Goal: Task Accomplishment & Management: Complete application form

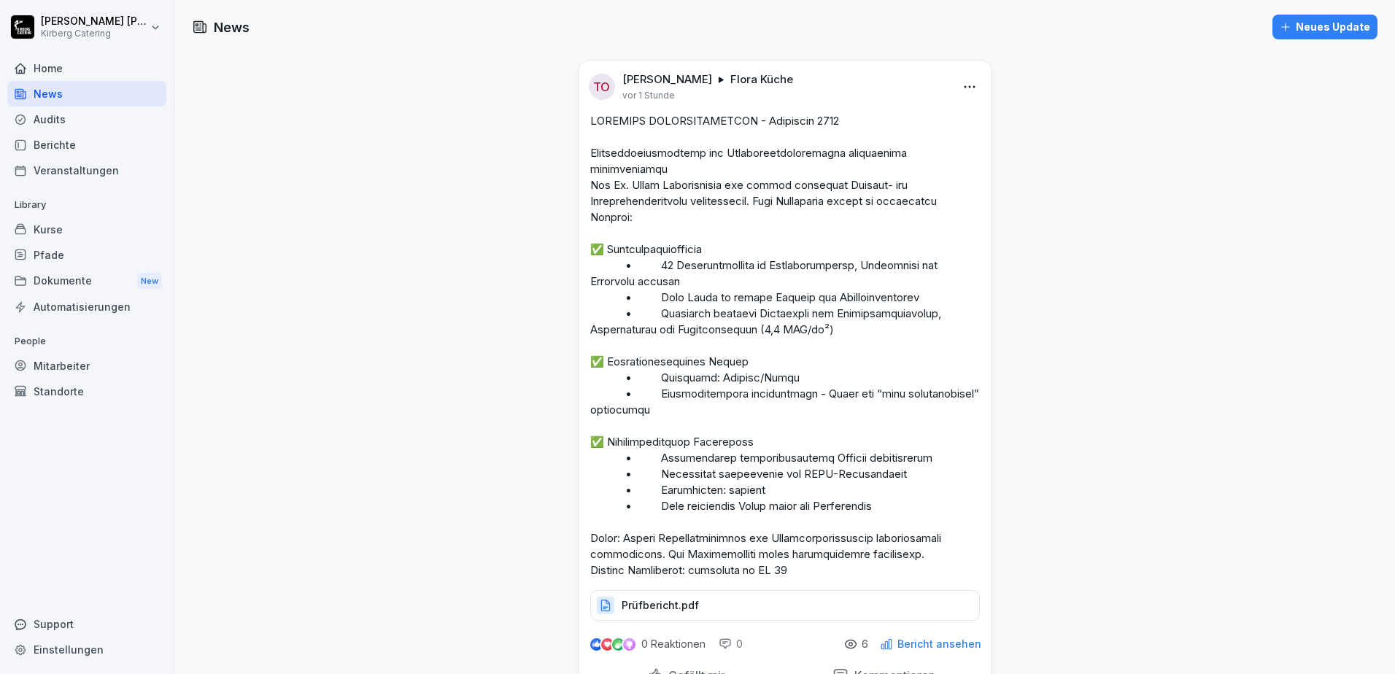
click at [26, 174] on div "Veranstaltungen" at bounding box center [86, 171] width 159 height 26
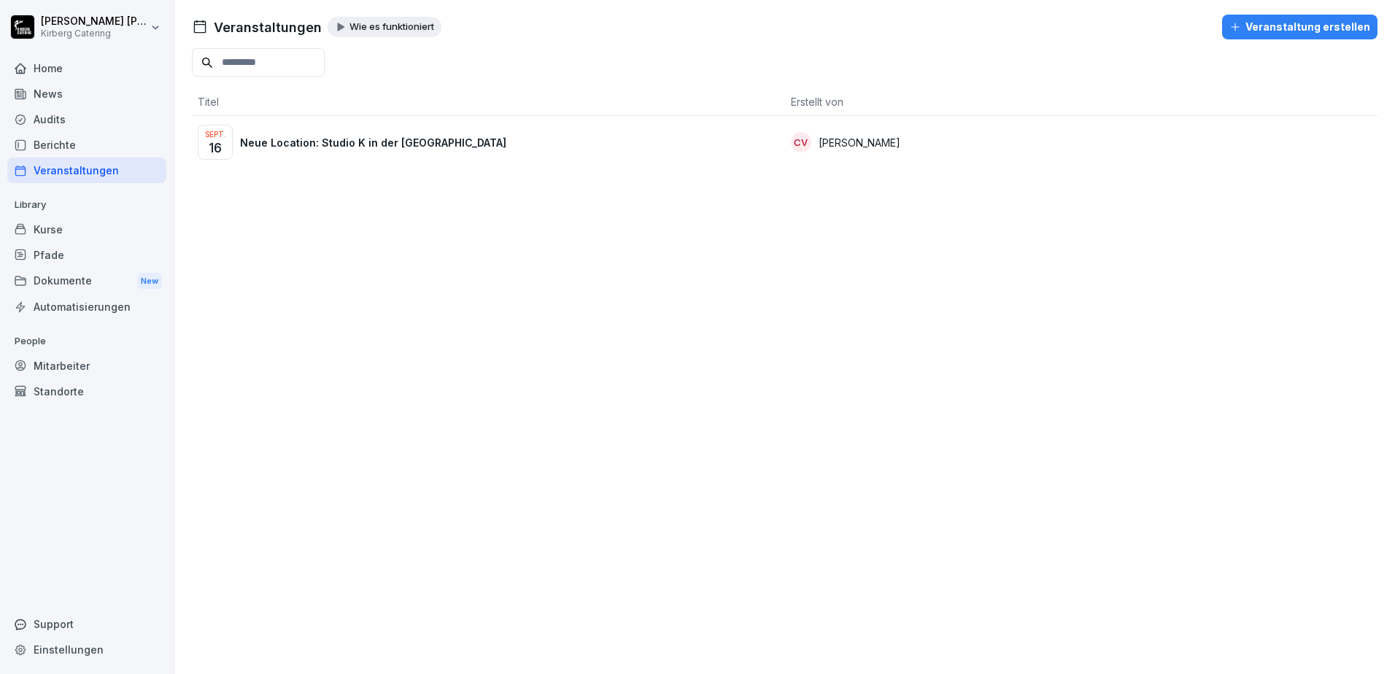
click at [1314, 31] on div "Veranstaltung erstellen" at bounding box center [1299, 27] width 141 height 16
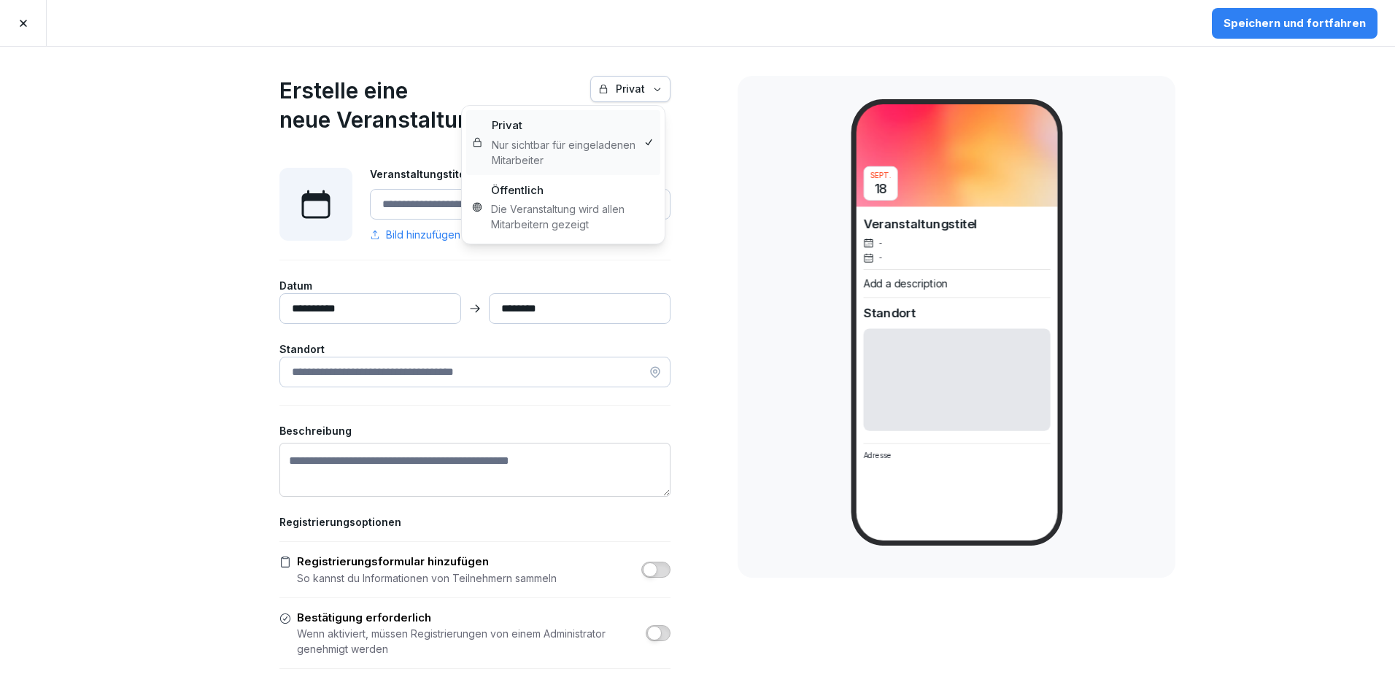
click at [631, 93] on div "Privat" at bounding box center [630, 89] width 64 height 16
click at [88, 217] on html "**********" at bounding box center [697, 337] width 1395 height 674
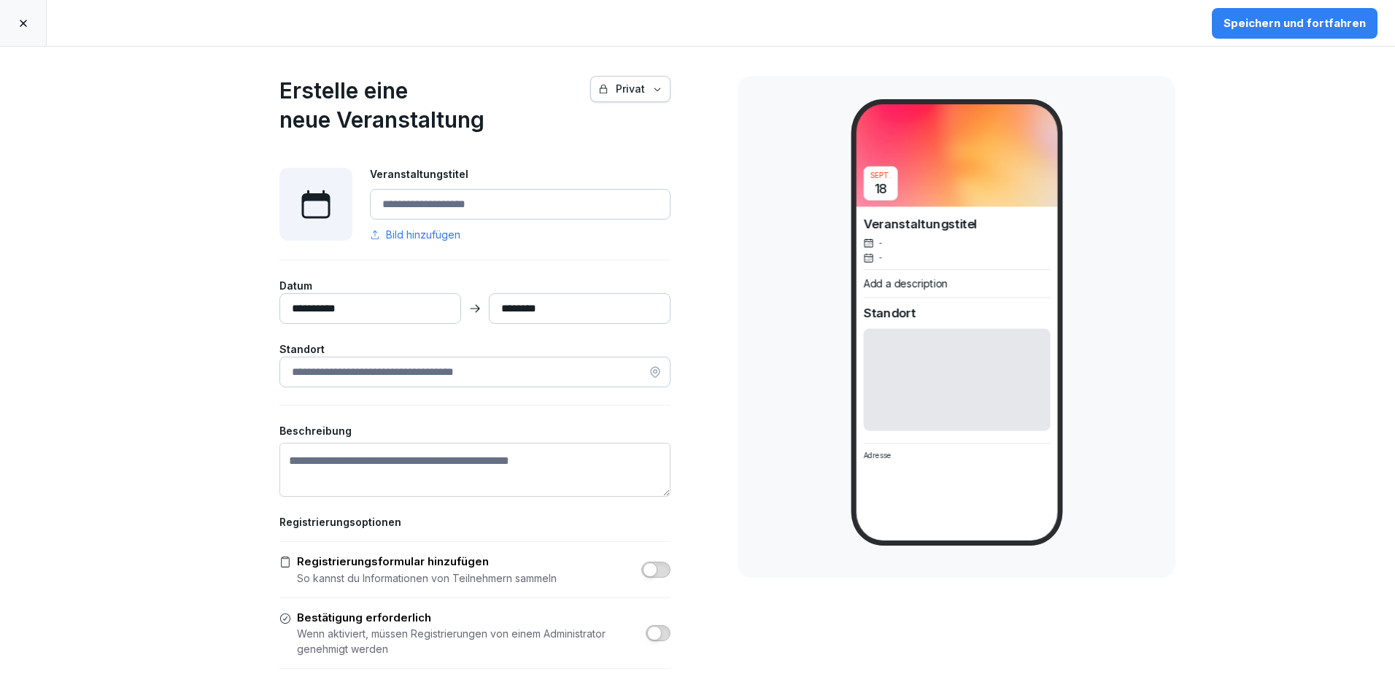
click at [630, 97] on button "Privat" at bounding box center [630, 89] width 80 height 26
click at [652, 86] on icon "button" at bounding box center [657, 89] width 10 height 10
click at [393, 204] on input "Veranstaltungstitel" at bounding box center [520, 204] width 301 height 31
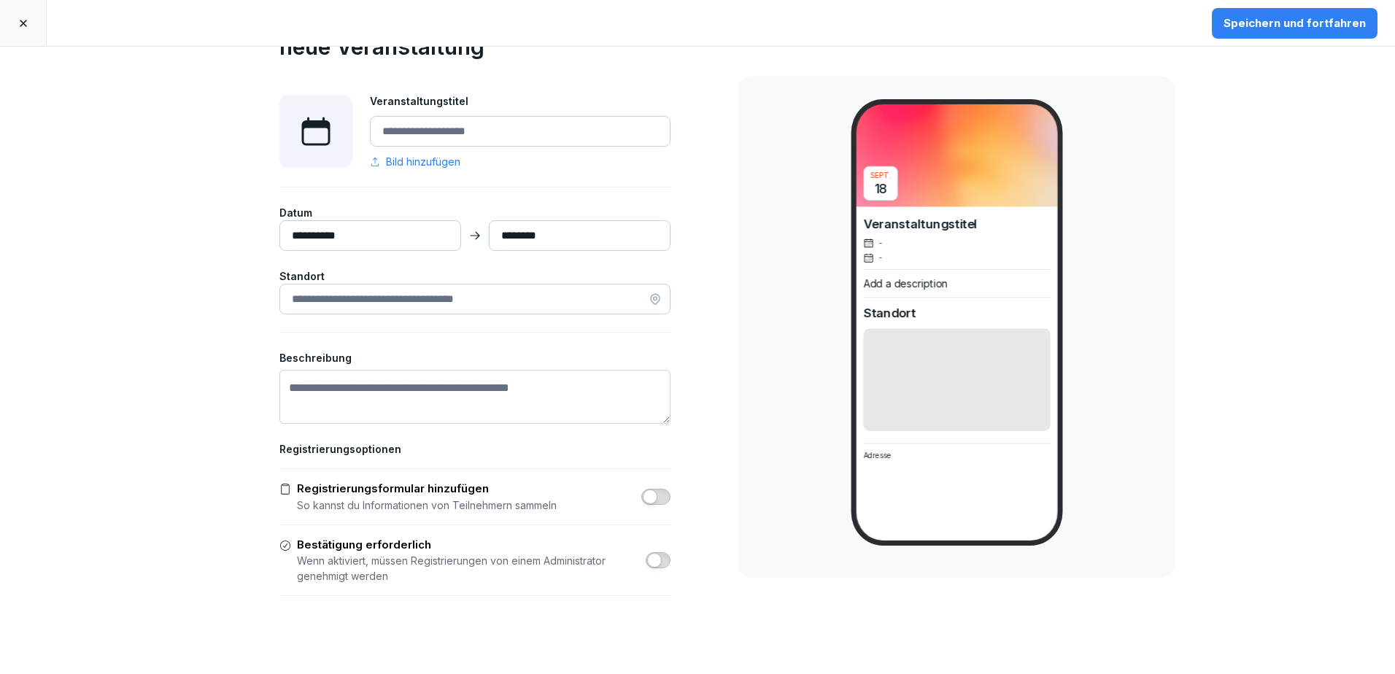
click at [495, 303] on input at bounding box center [474, 299] width 391 height 31
click at [491, 403] on textarea "Beschreibung" at bounding box center [474, 397] width 391 height 54
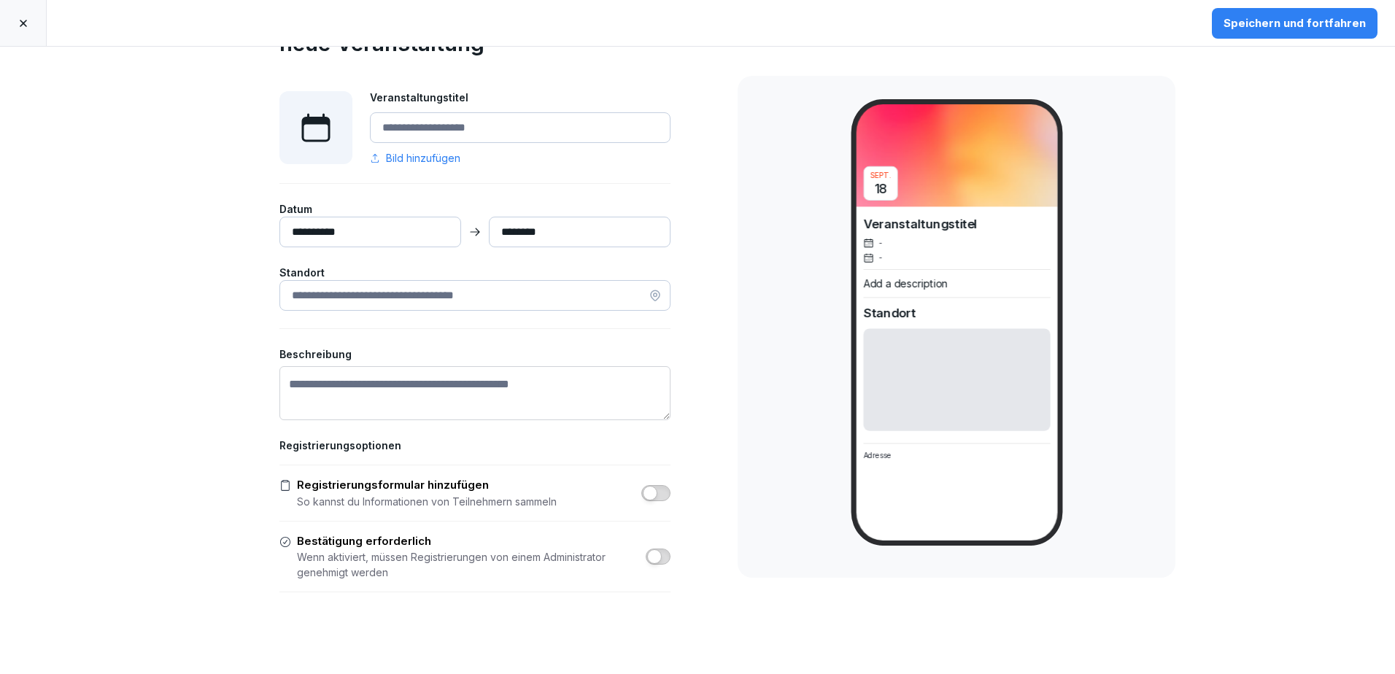
scroll to position [0, 0]
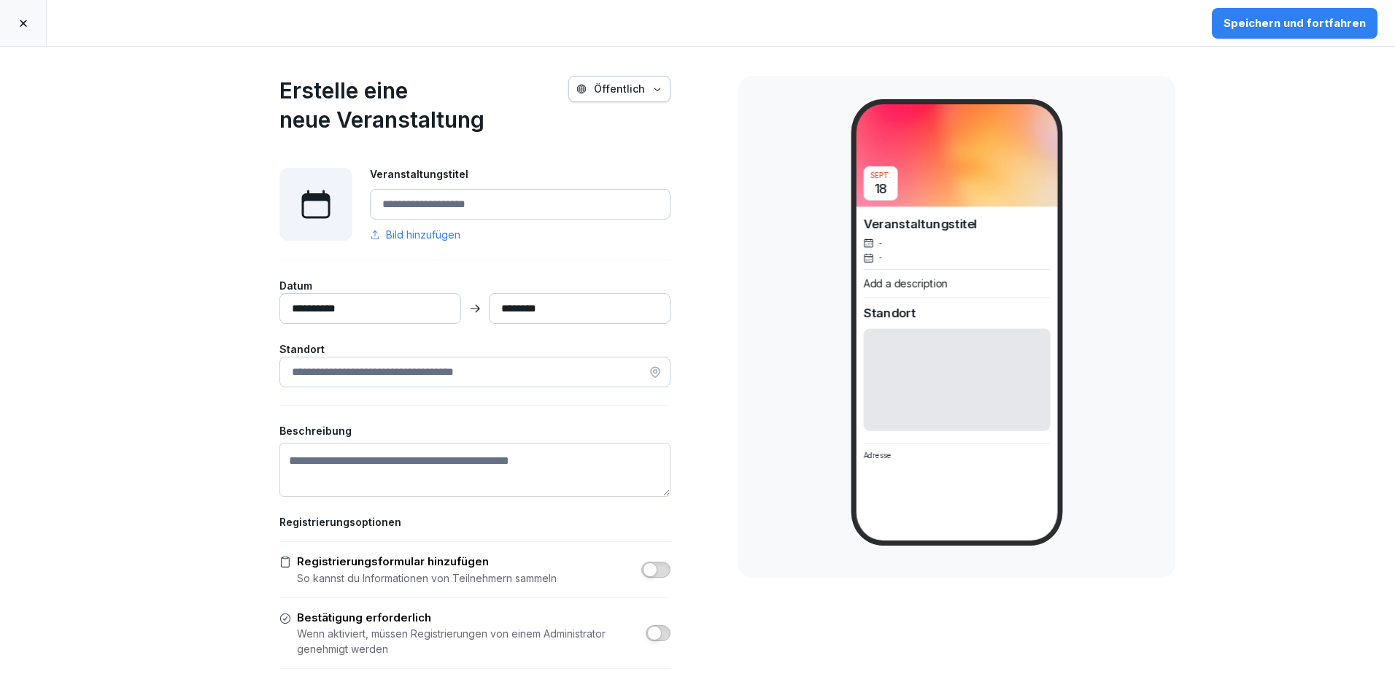
click at [36, 31] on link at bounding box center [23, 23] width 47 height 46
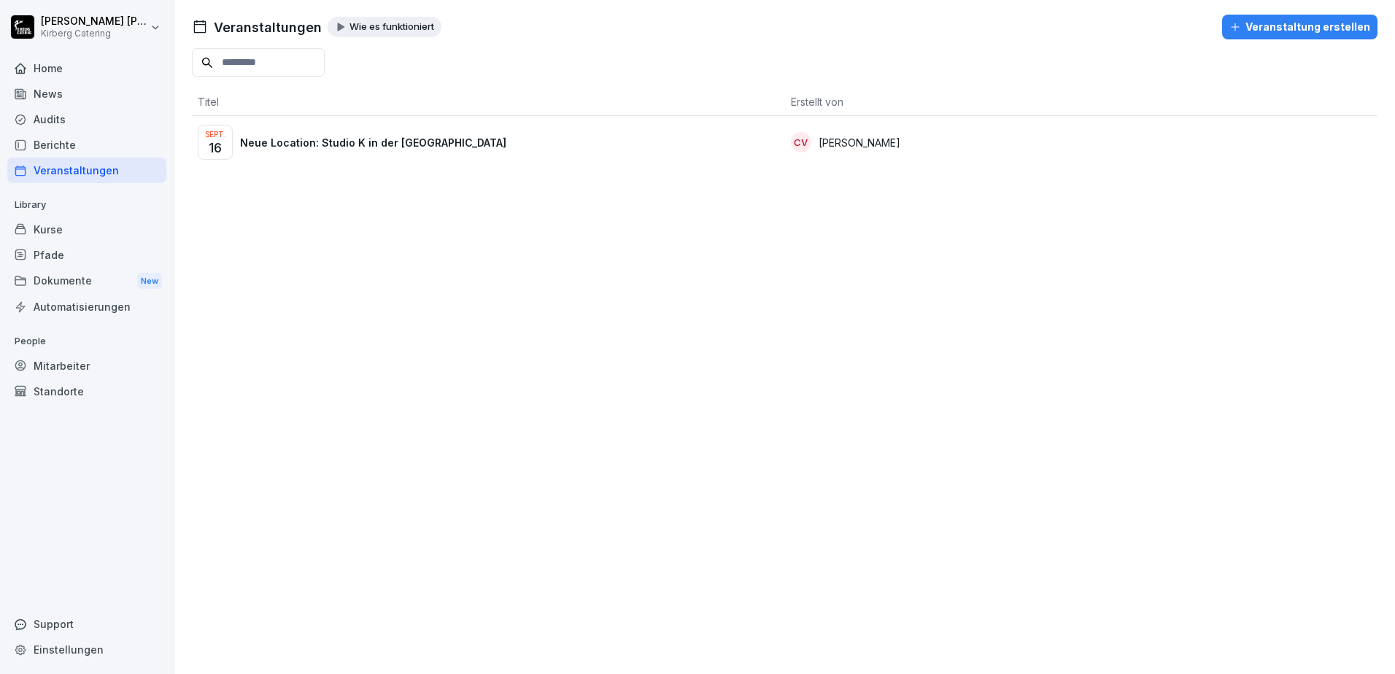
click at [47, 60] on div "Home" at bounding box center [86, 68] width 159 height 26
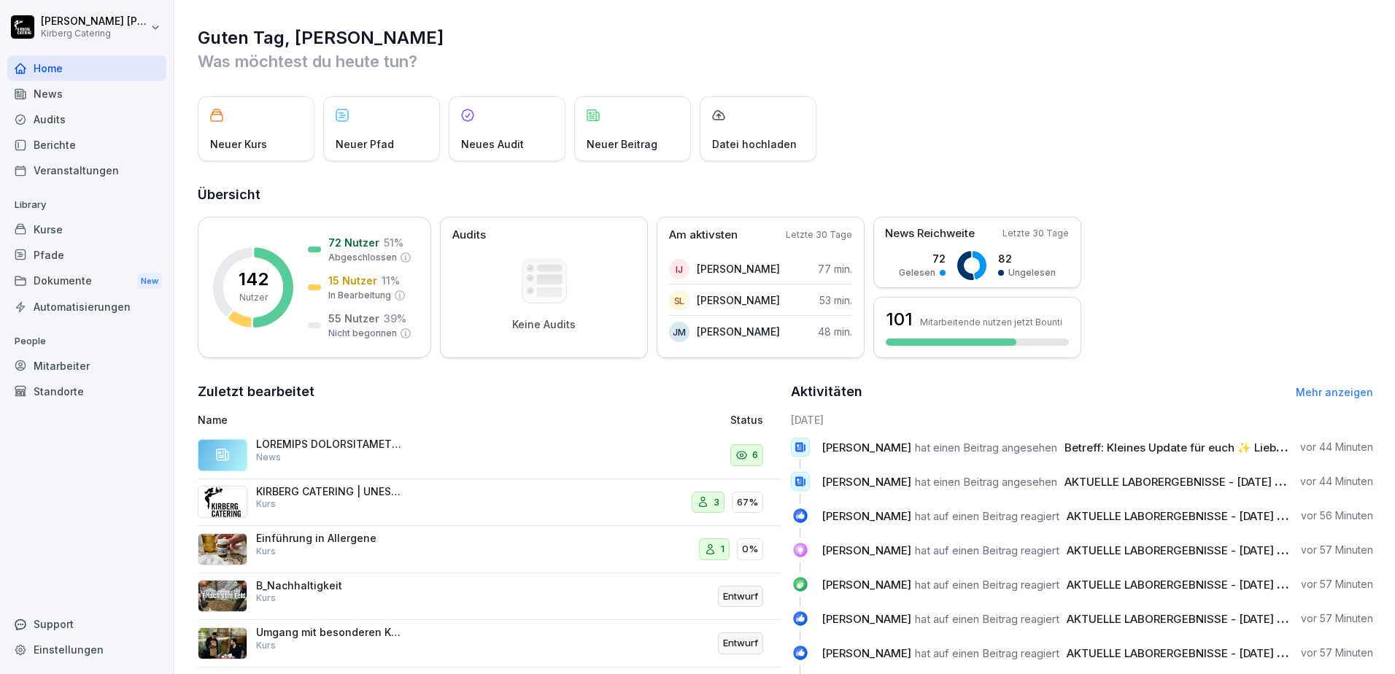
click at [380, 449] on p at bounding box center [329, 444] width 146 height 13
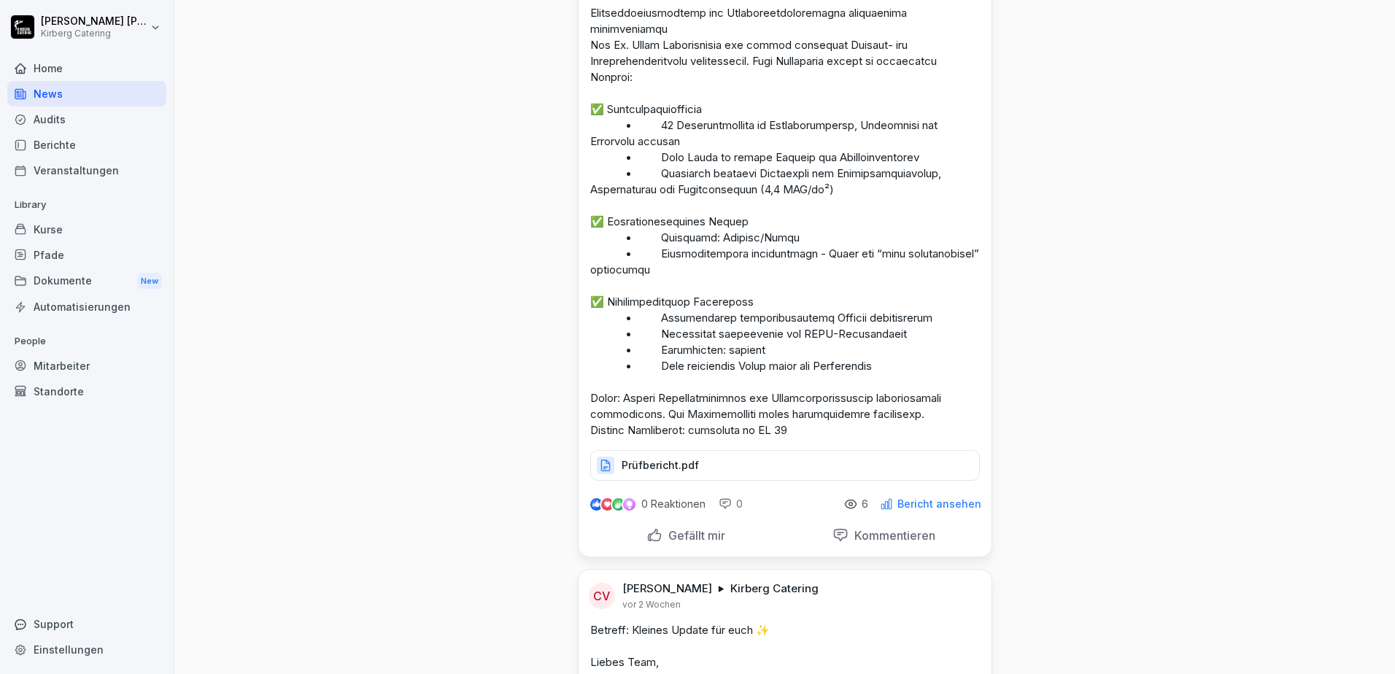
scroll to position [146, 0]
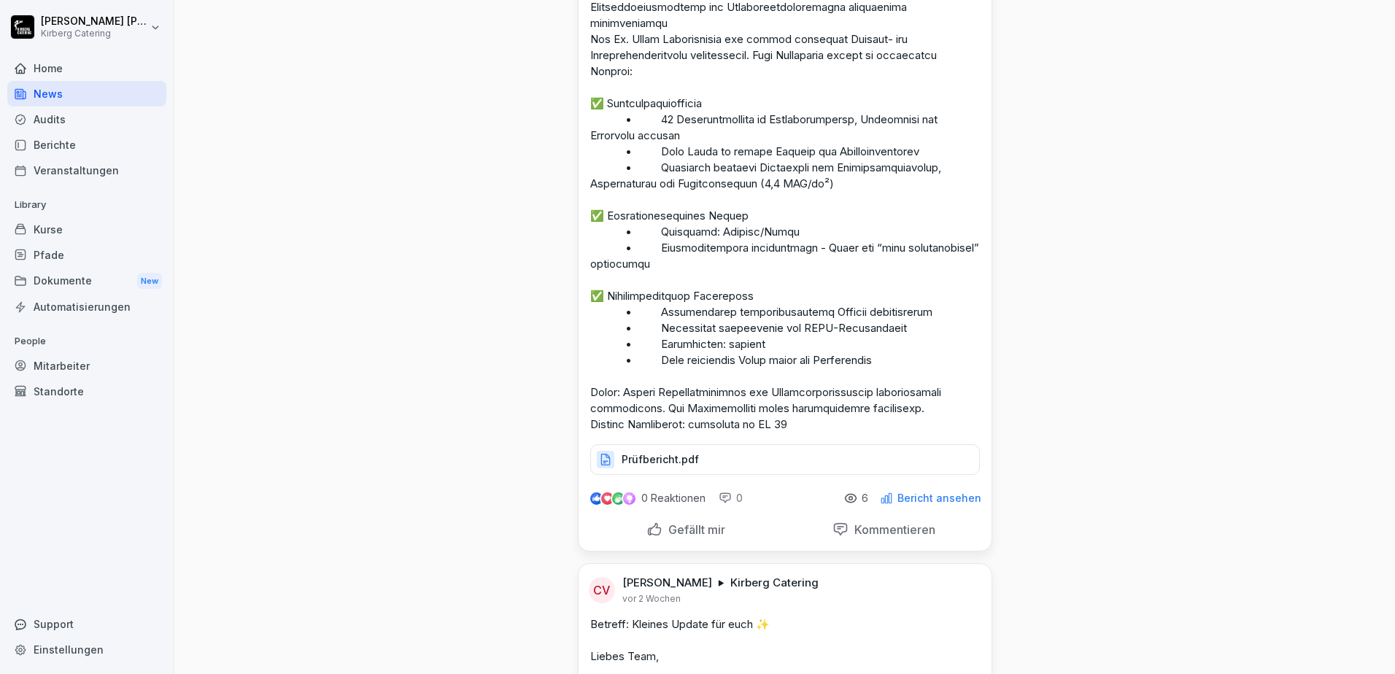
click at [968, 501] on p "Bericht ansehen" at bounding box center [939, 498] width 84 height 12
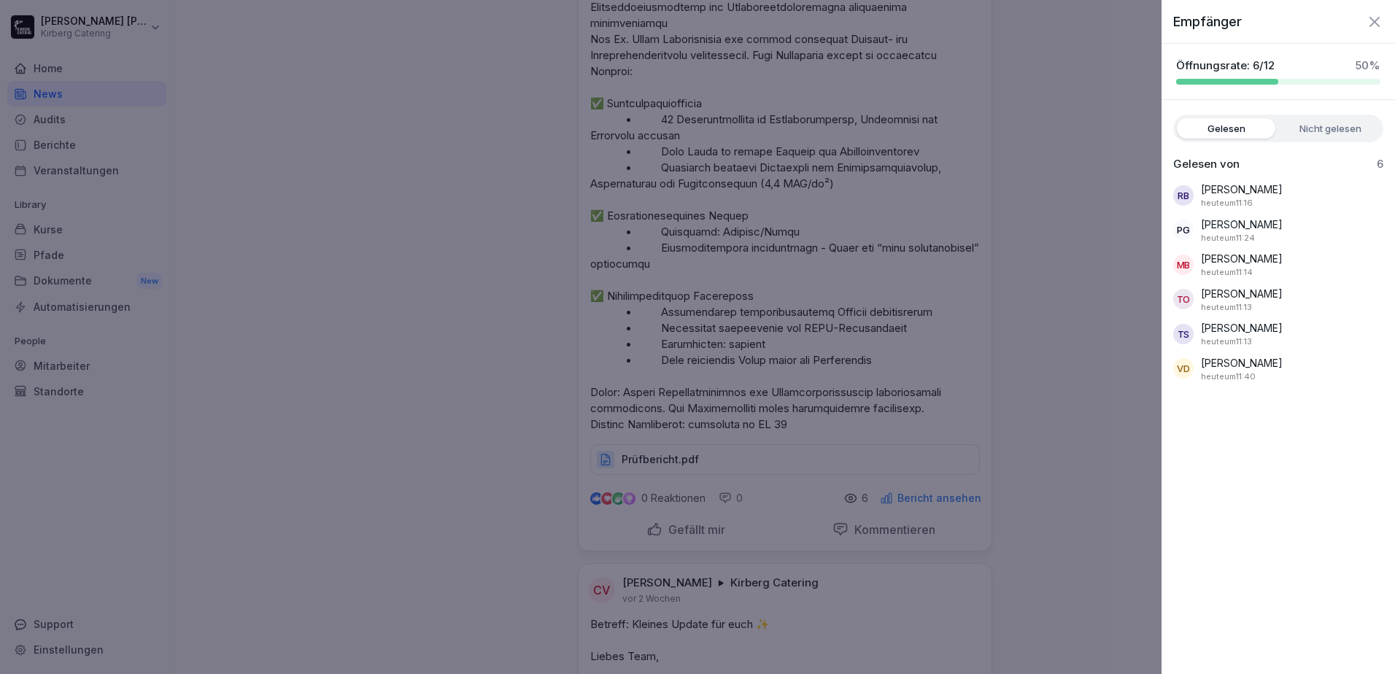
click at [1315, 126] on label "Nicht gelesen" at bounding box center [1330, 128] width 98 height 20
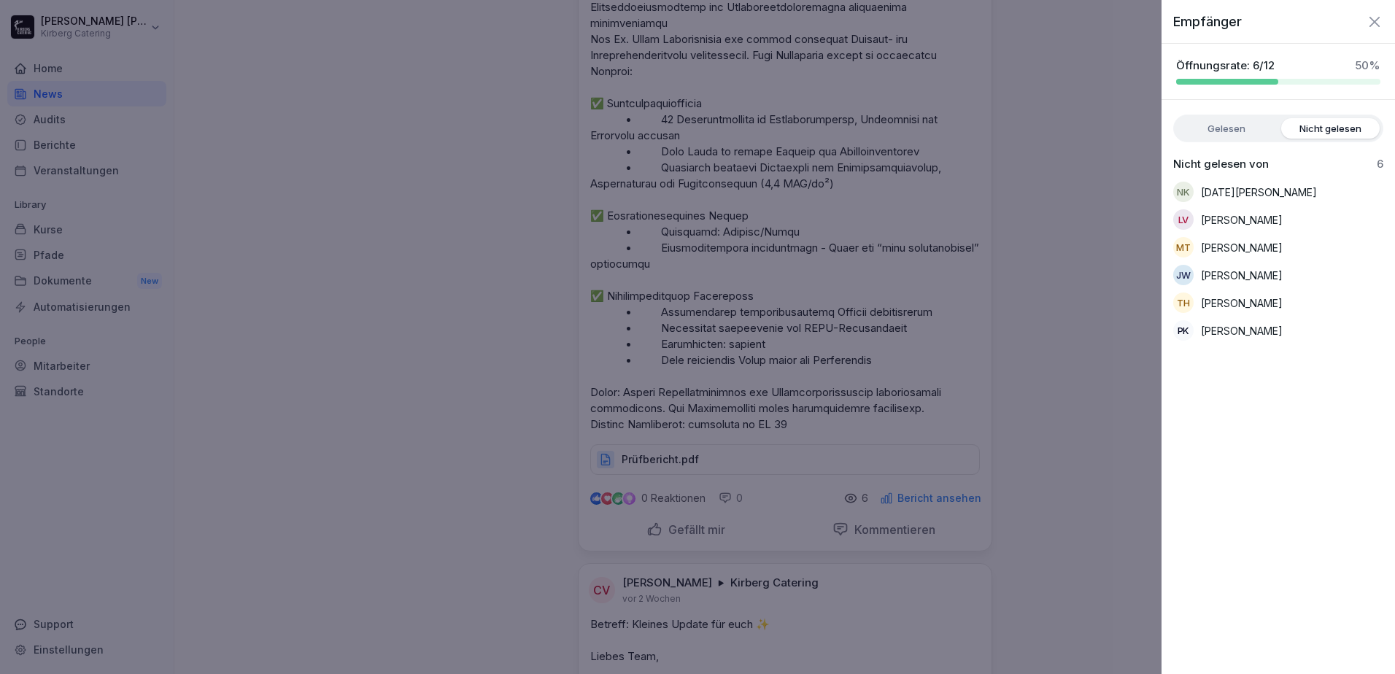
click at [1240, 125] on label "Gelesen" at bounding box center [1226, 128] width 98 height 20
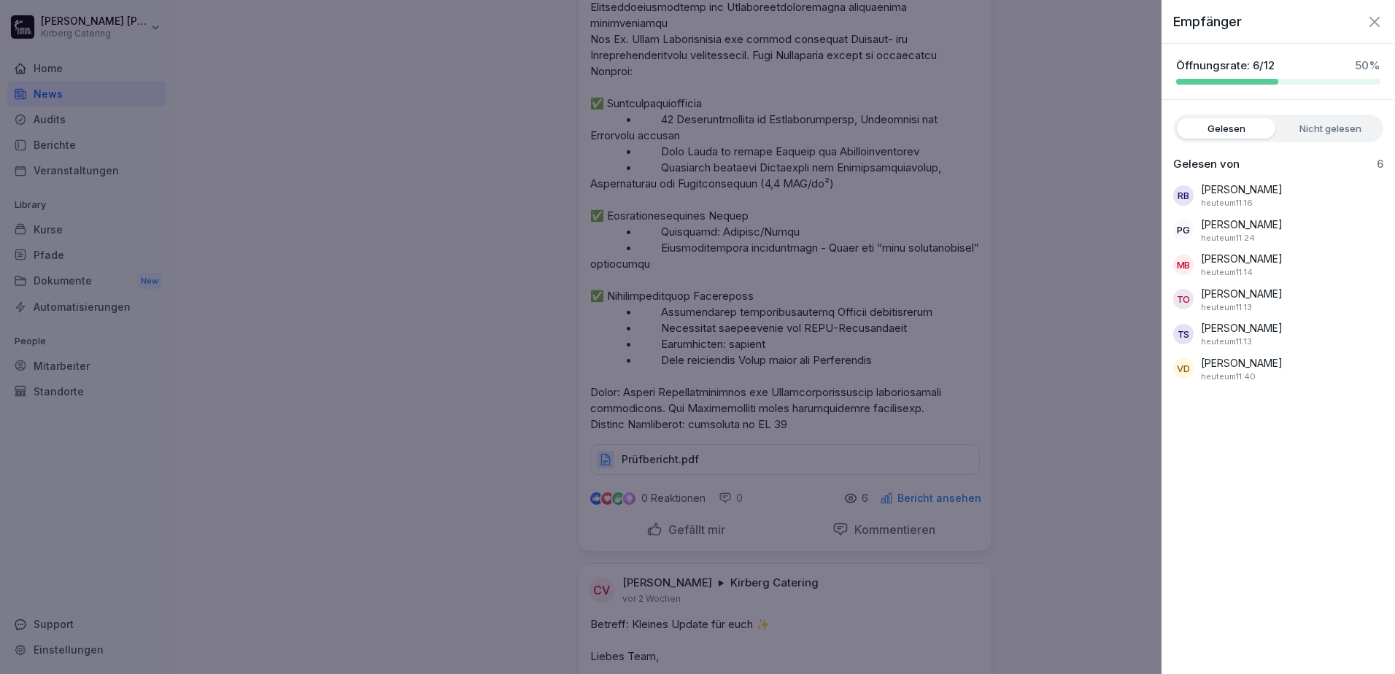
click at [1372, 20] on icon "button" at bounding box center [1375, 22] width 18 height 18
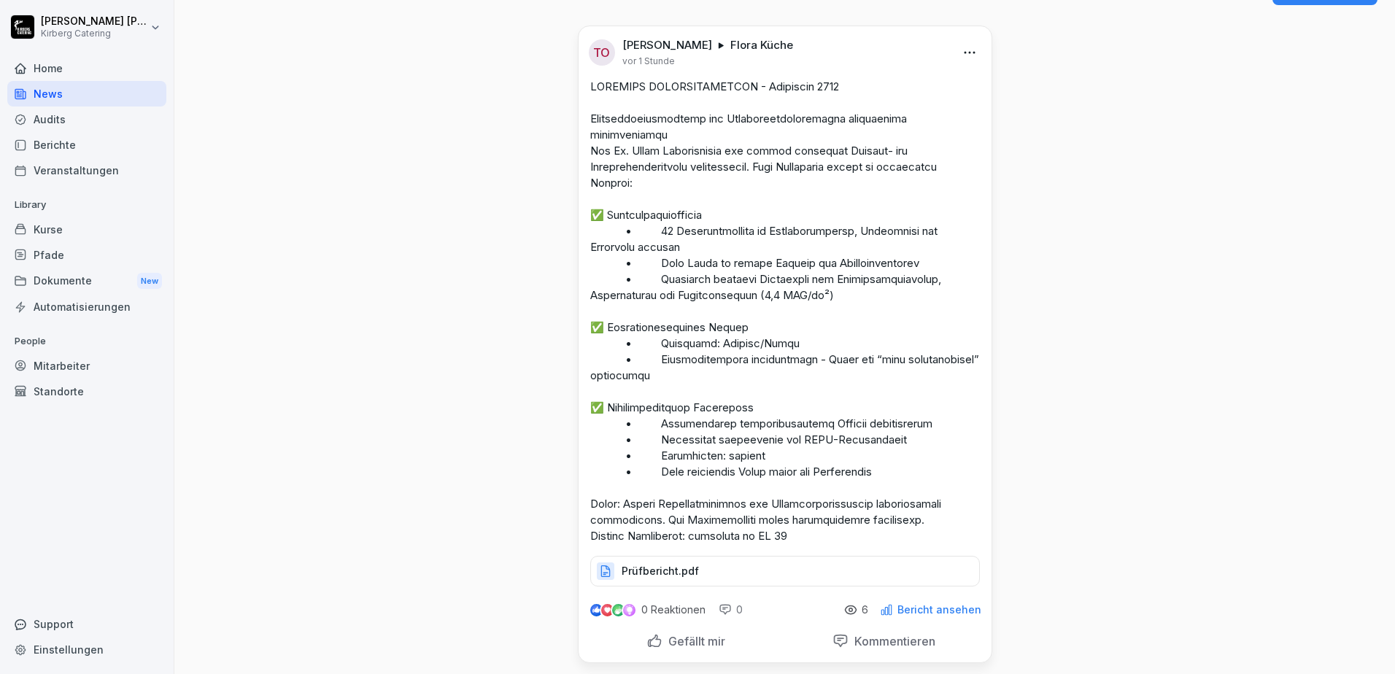
scroll to position [0, 0]
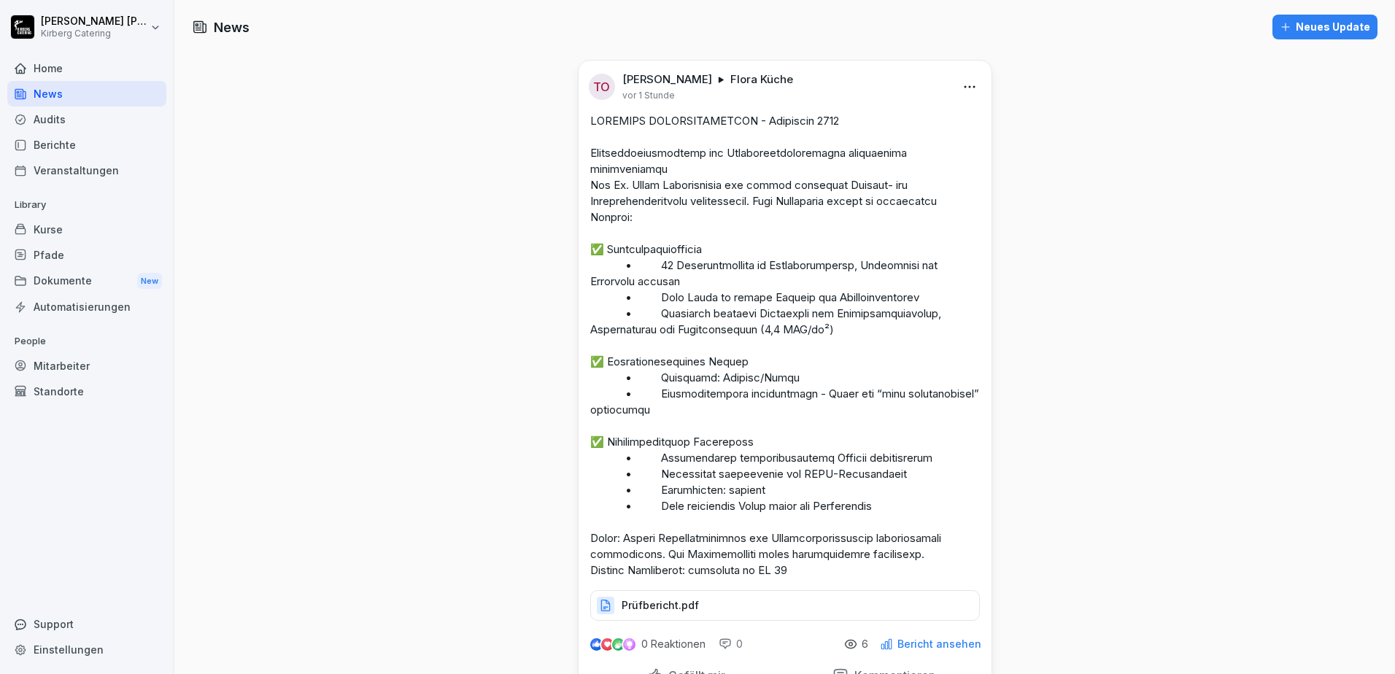
click at [87, 70] on div "Home" at bounding box center [86, 68] width 159 height 26
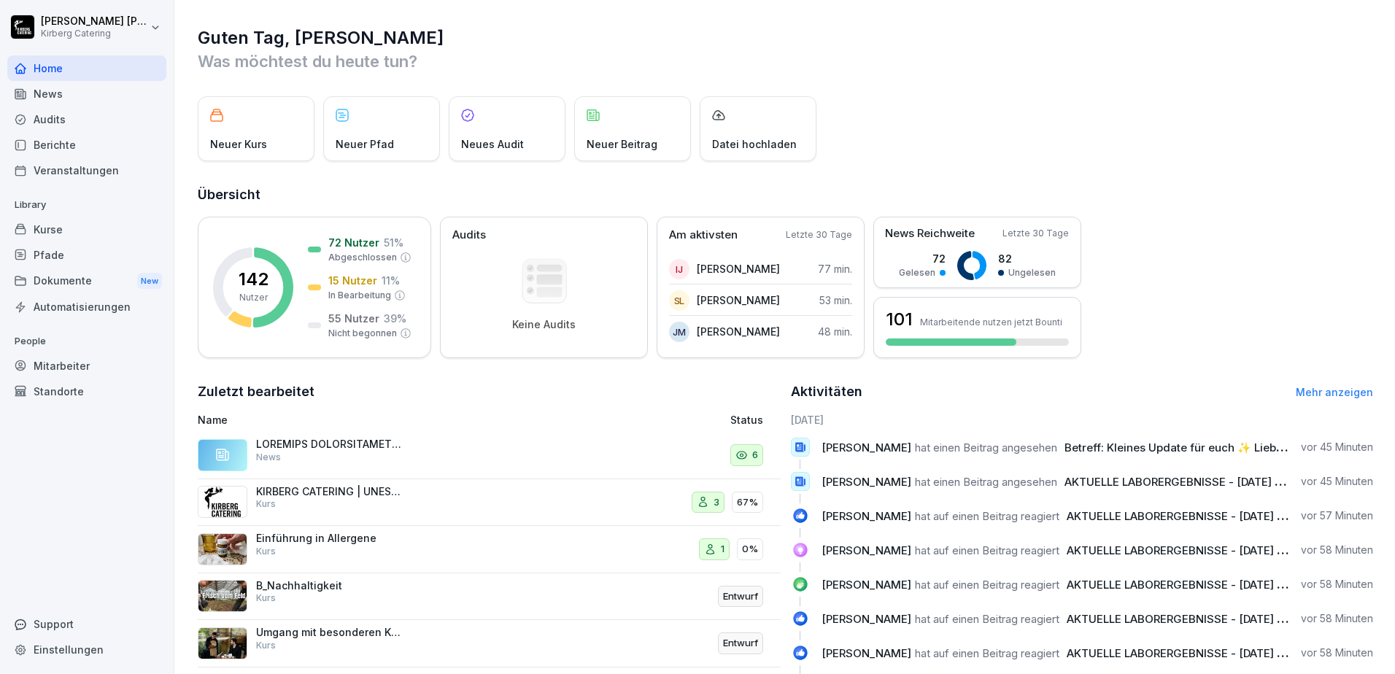
click at [61, 105] on div "News" at bounding box center [86, 94] width 159 height 26
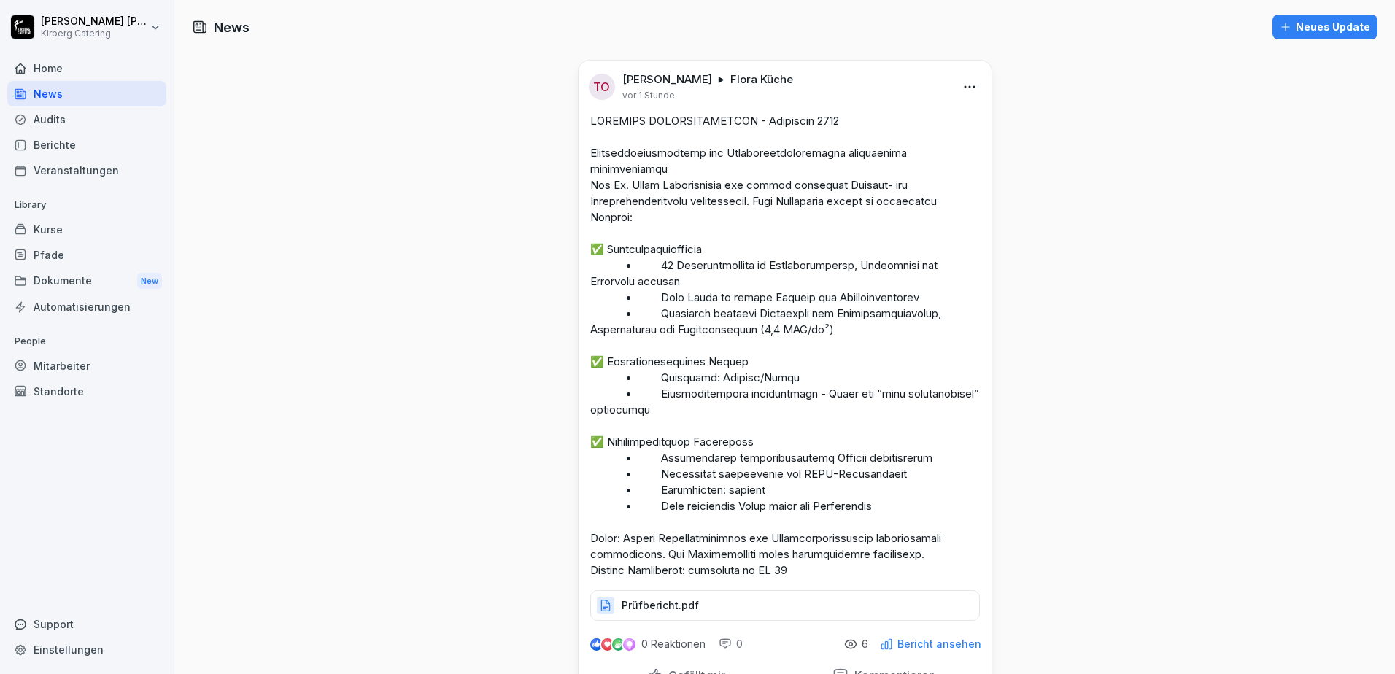
click at [71, 66] on div "Home" at bounding box center [86, 68] width 159 height 26
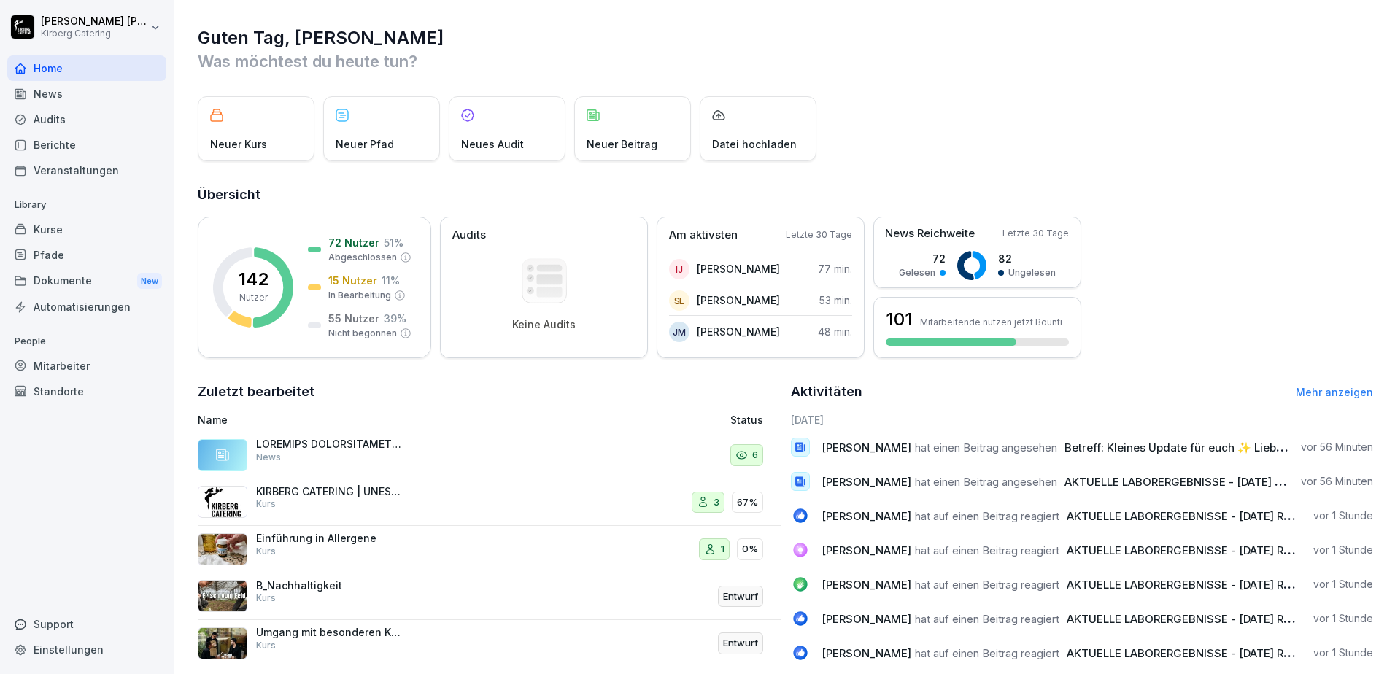
click at [44, 98] on div "News" at bounding box center [86, 94] width 159 height 26
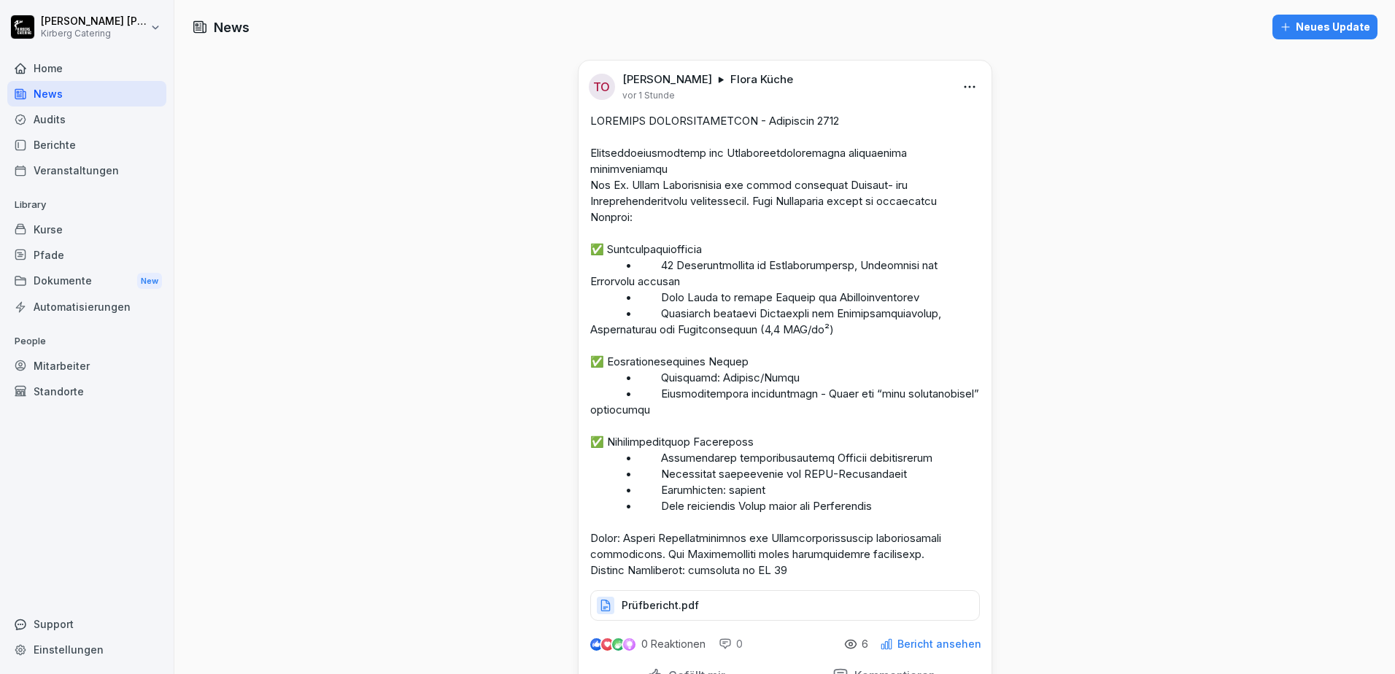
click at [61, 66] on div "Home" at bounding box center [86, 68] width 159 height 26
